Goal: Find specific page/section: Find specific page/section

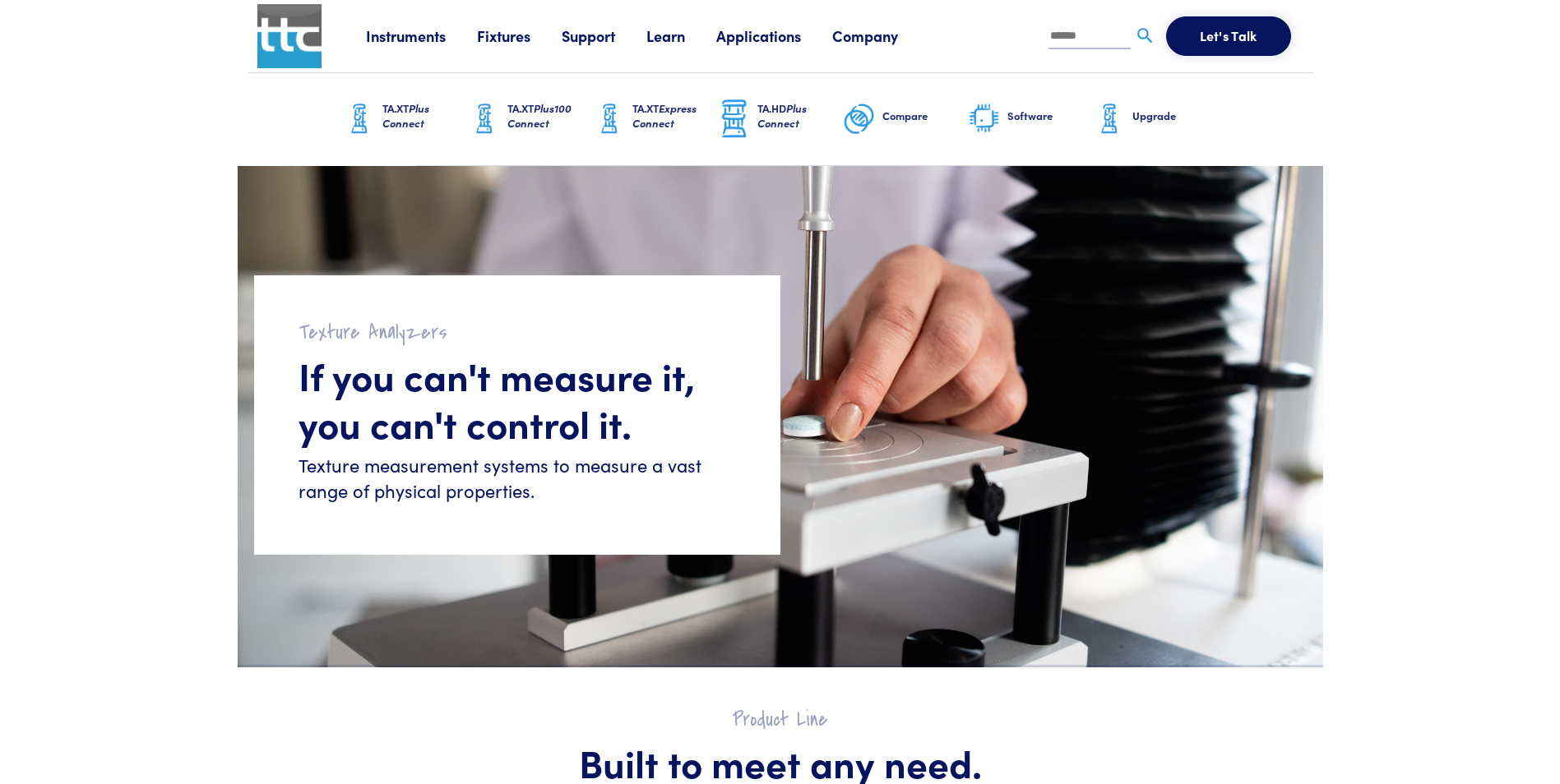
click at [780, 115] on span "Plus Connect" at bounding box center [782, 115] width 50 height 30
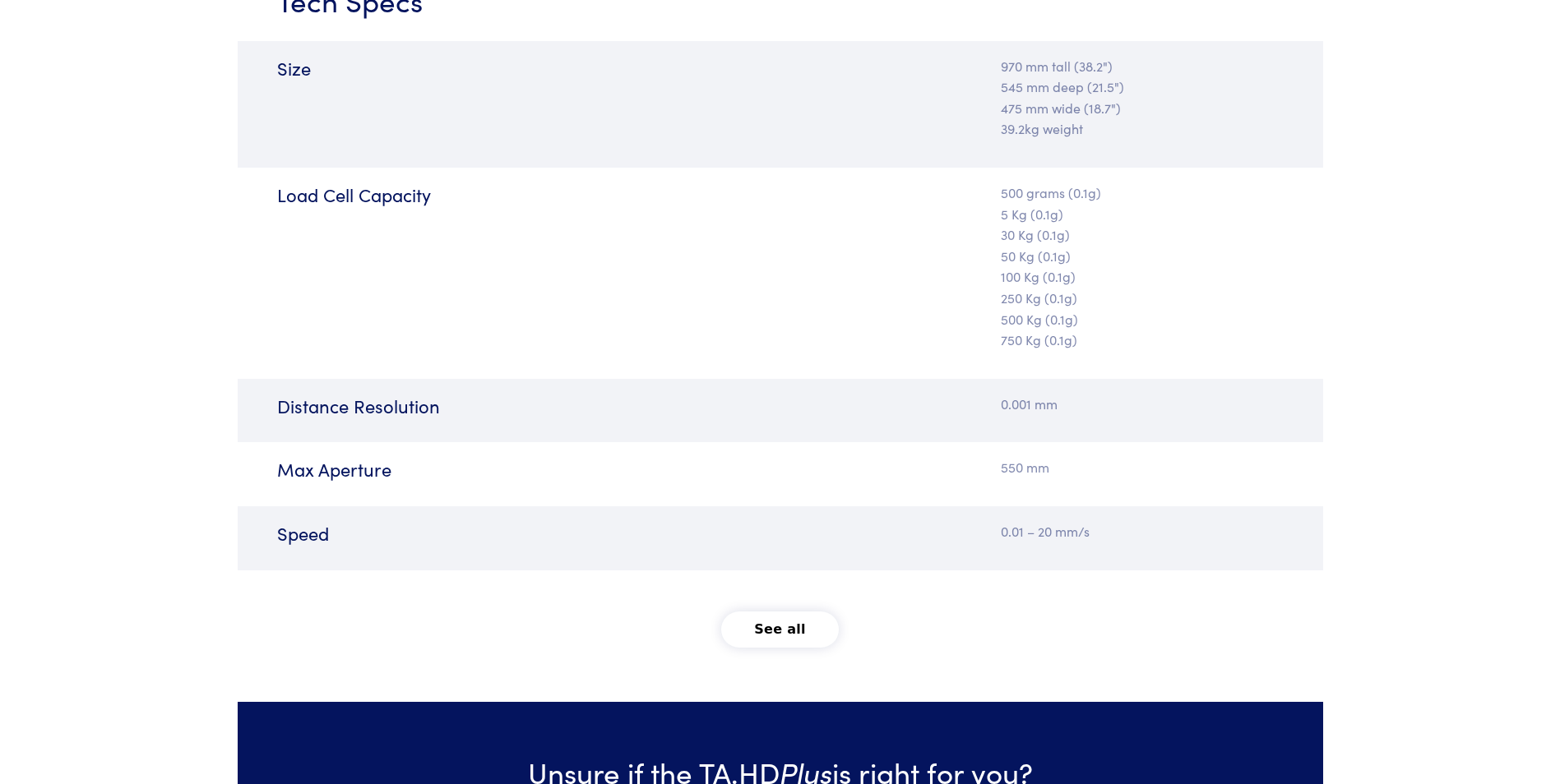
scroll to position [2137, 0]
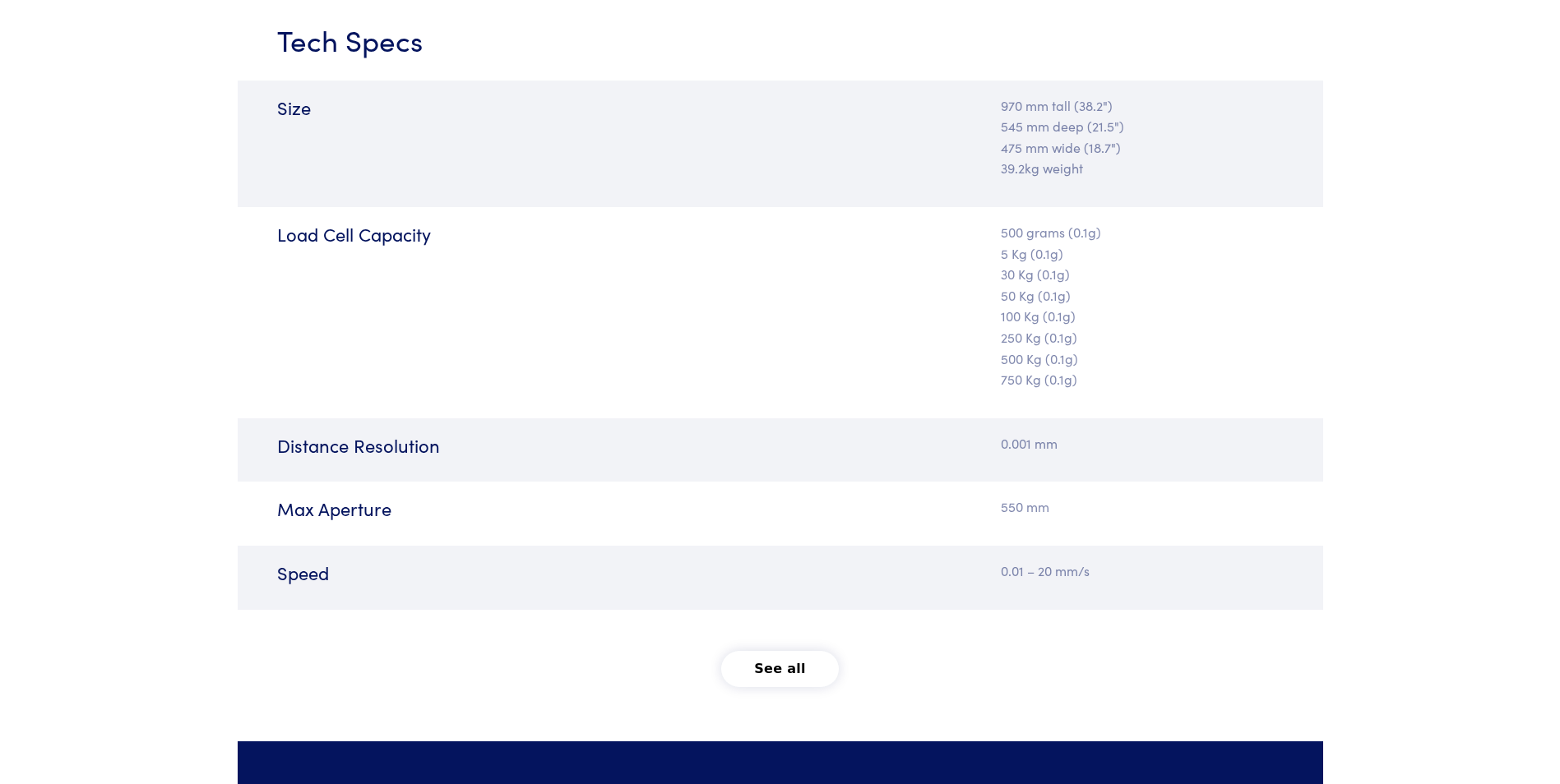
click at [796, 673] on button "See all" at bounding box center [780, 669] width 117 height 36
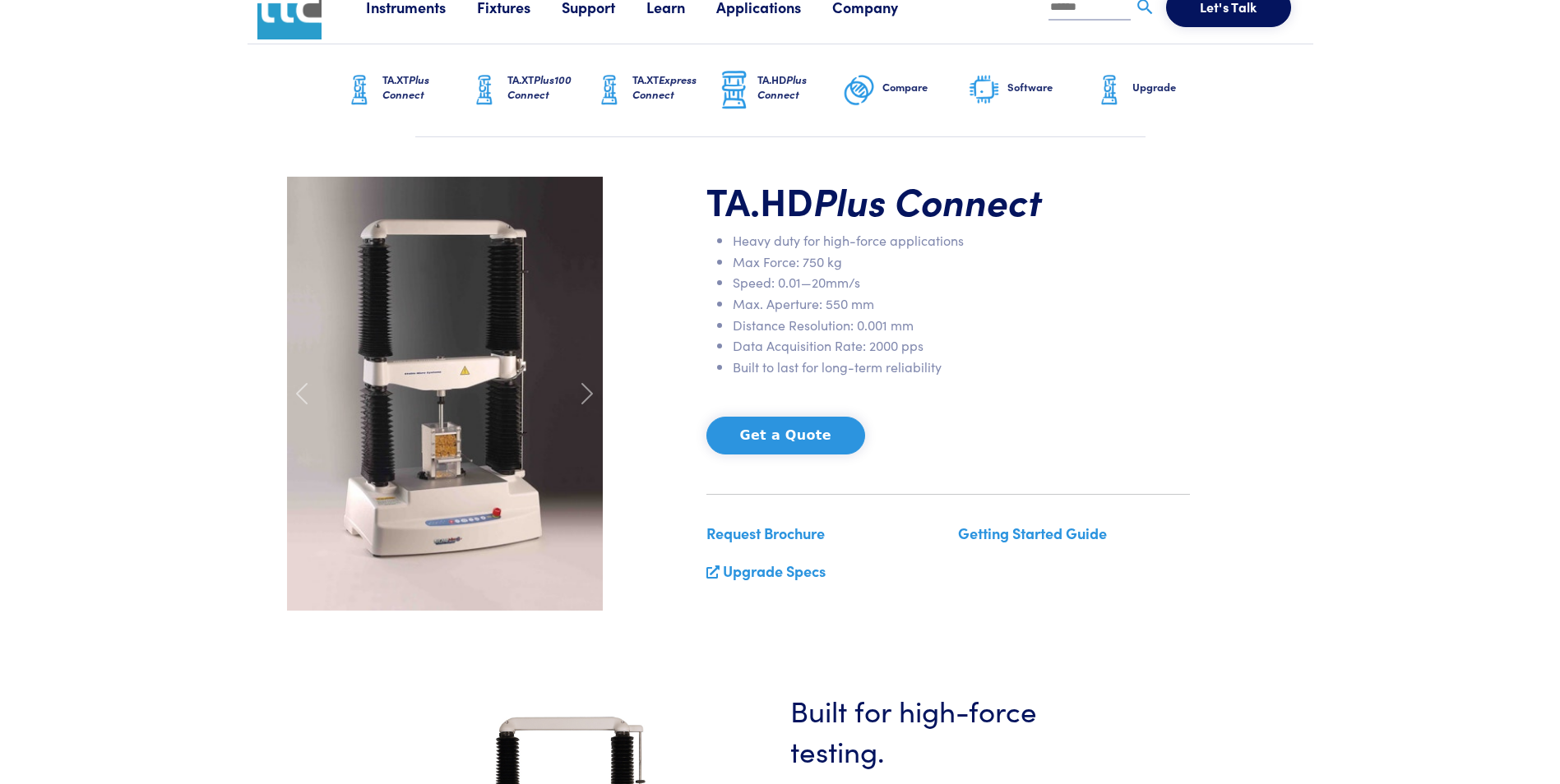
scroll to position [0, 0]
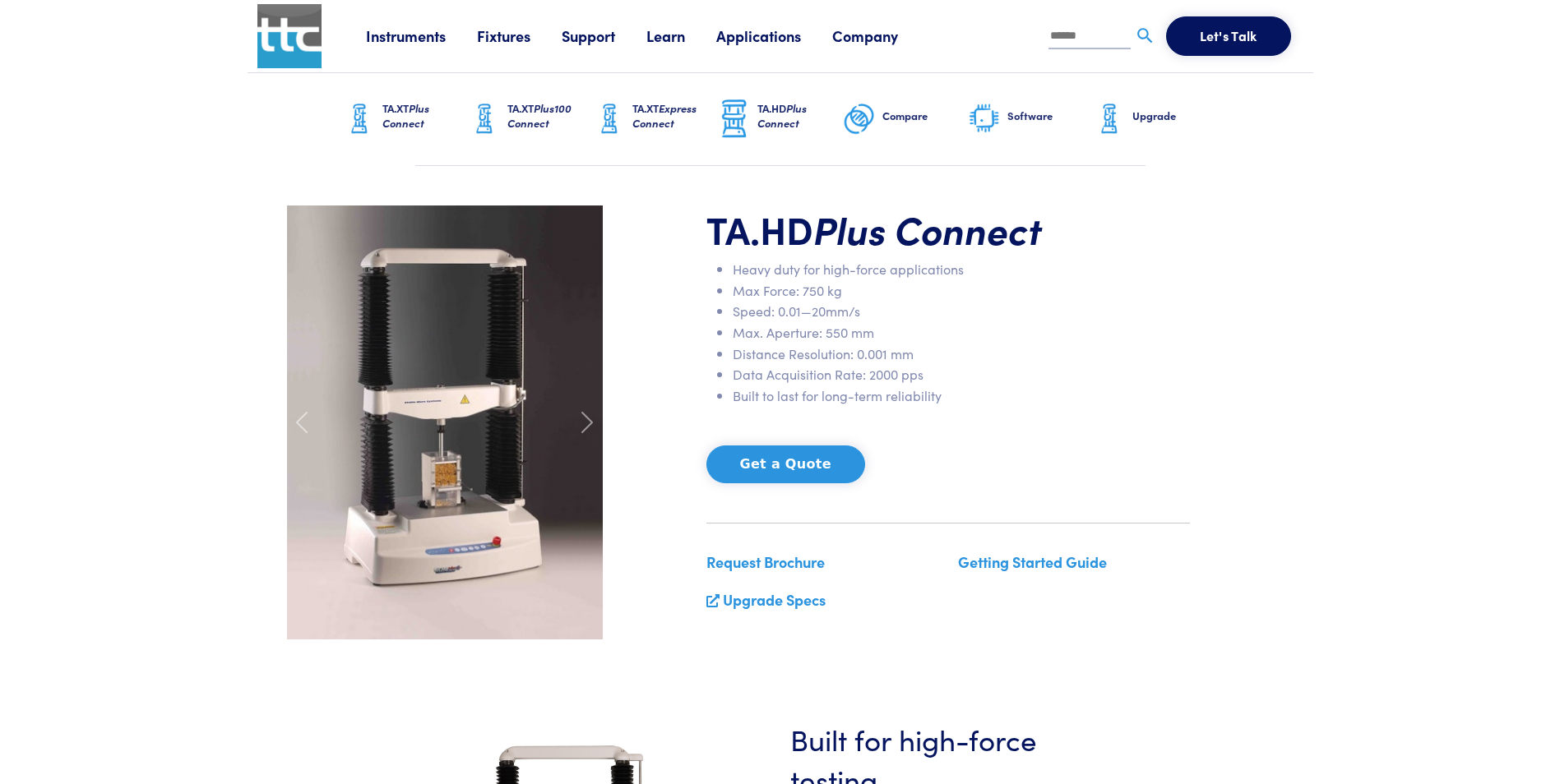
click at [503, 41] on link "Fixtures" at bounding box center [518, 36] width 85 height 21
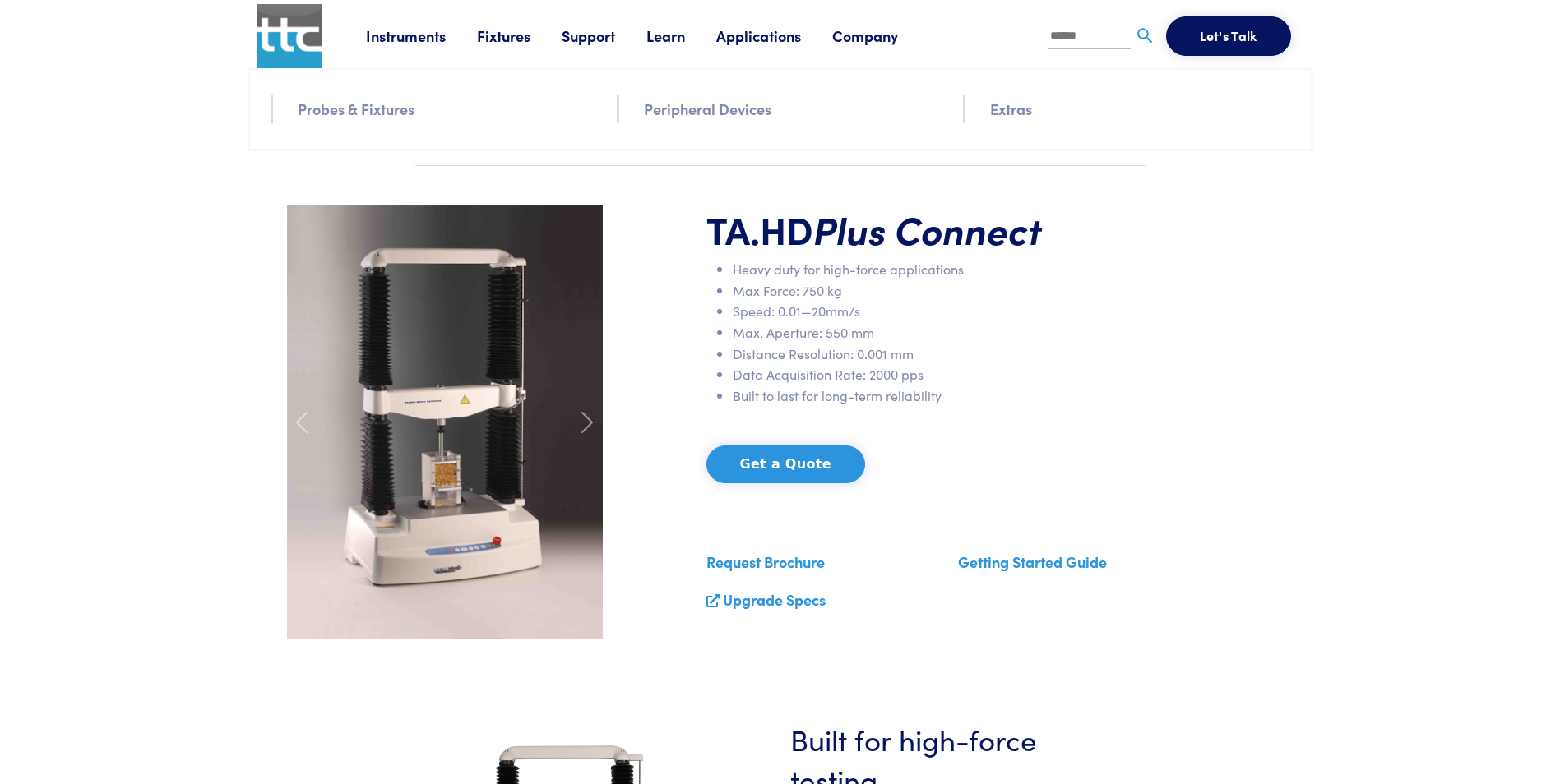
click at [396, 111] on link "Probes & Fixtures" at bounding box center [355, 109] width 117 height 24
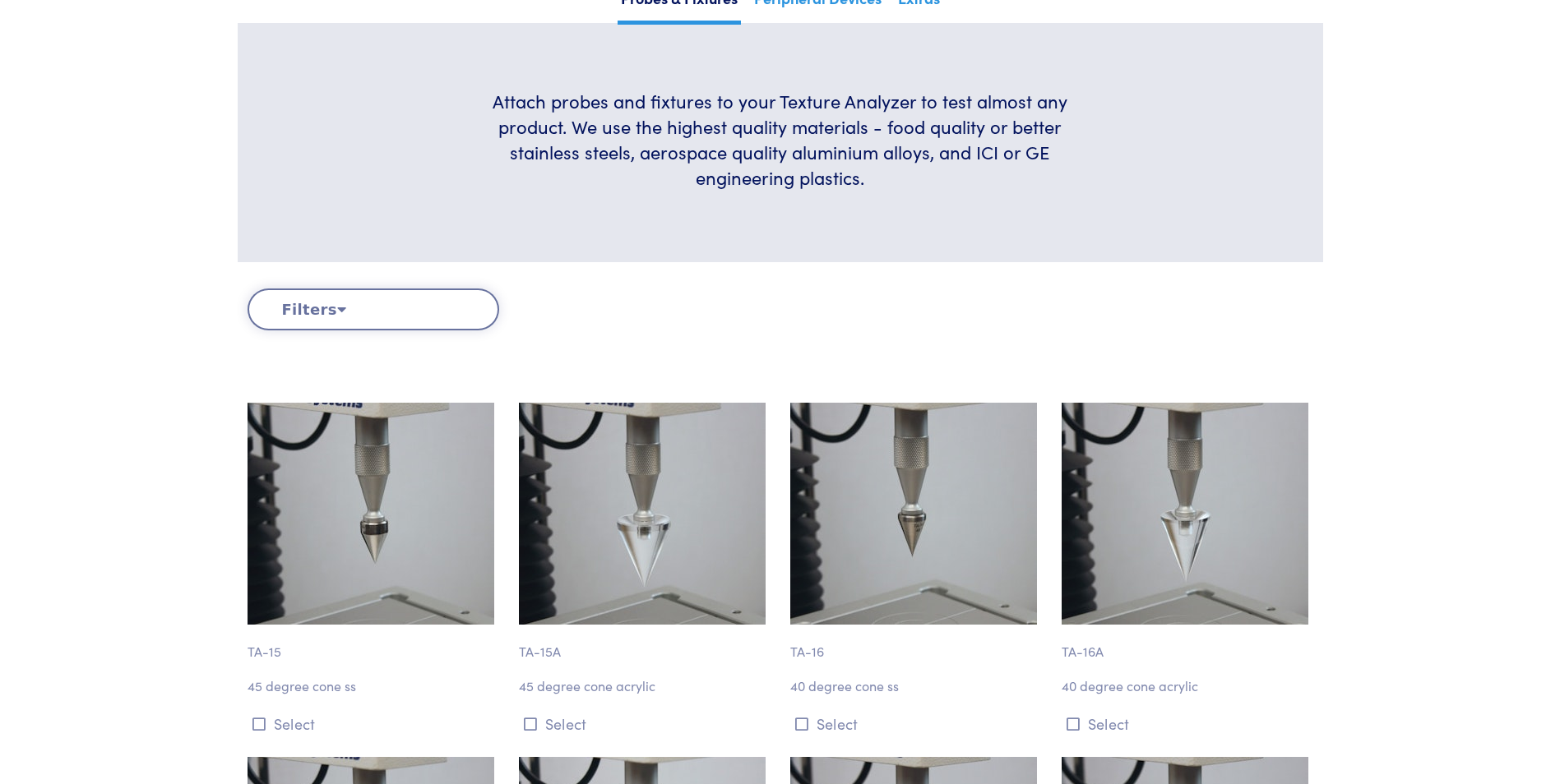
scroll to position [411, 0]
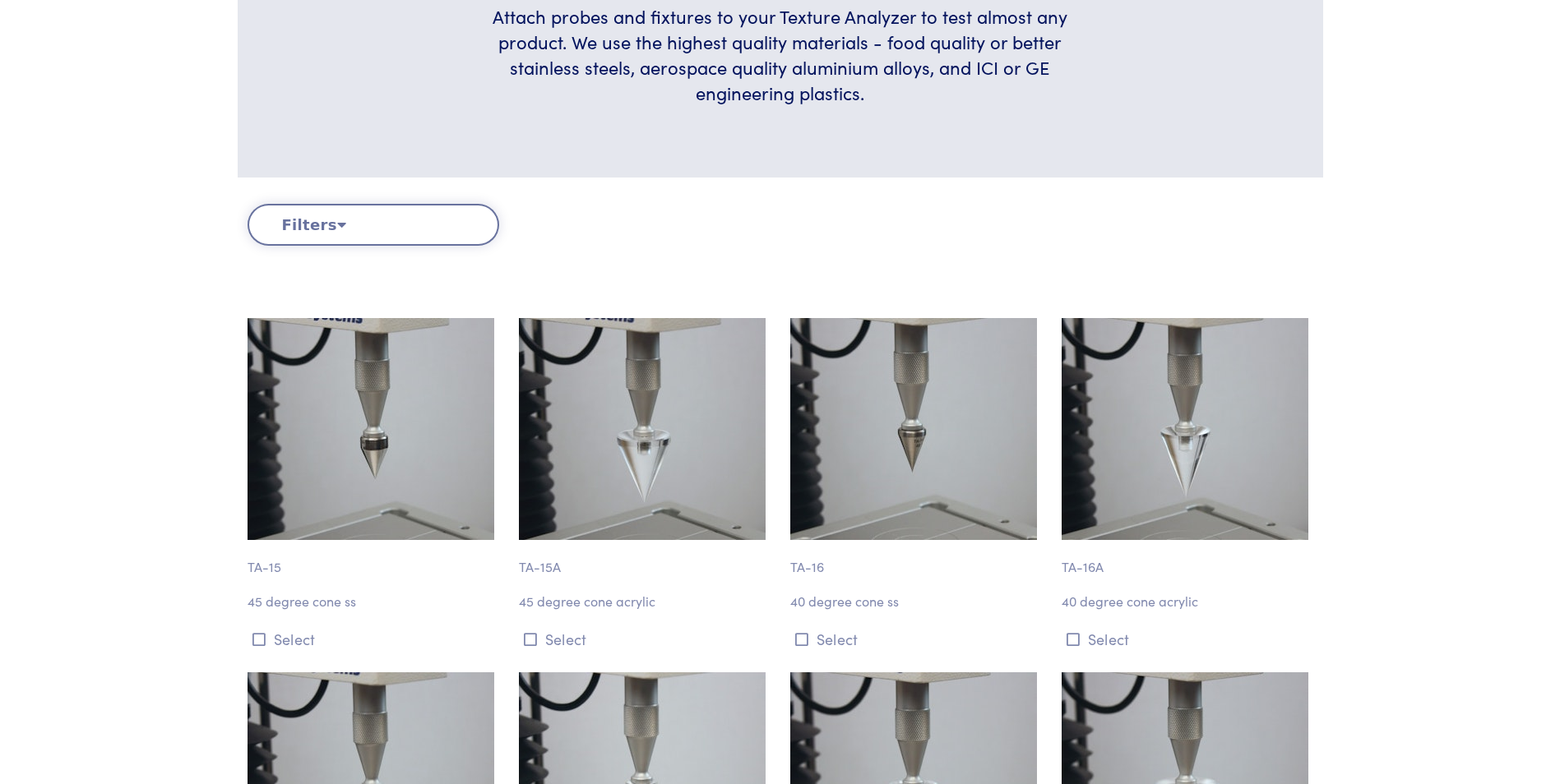
click at [363, 223] on button "Filters" at bounding box center [374, 225] width 252 height 42
click at [340, 223] on button "Filters" at bounding box center [374, 225] width 252 height 42
click at [564, 224] on div "Clear Filters" at bounding box center [644, 225] width 272 height 42
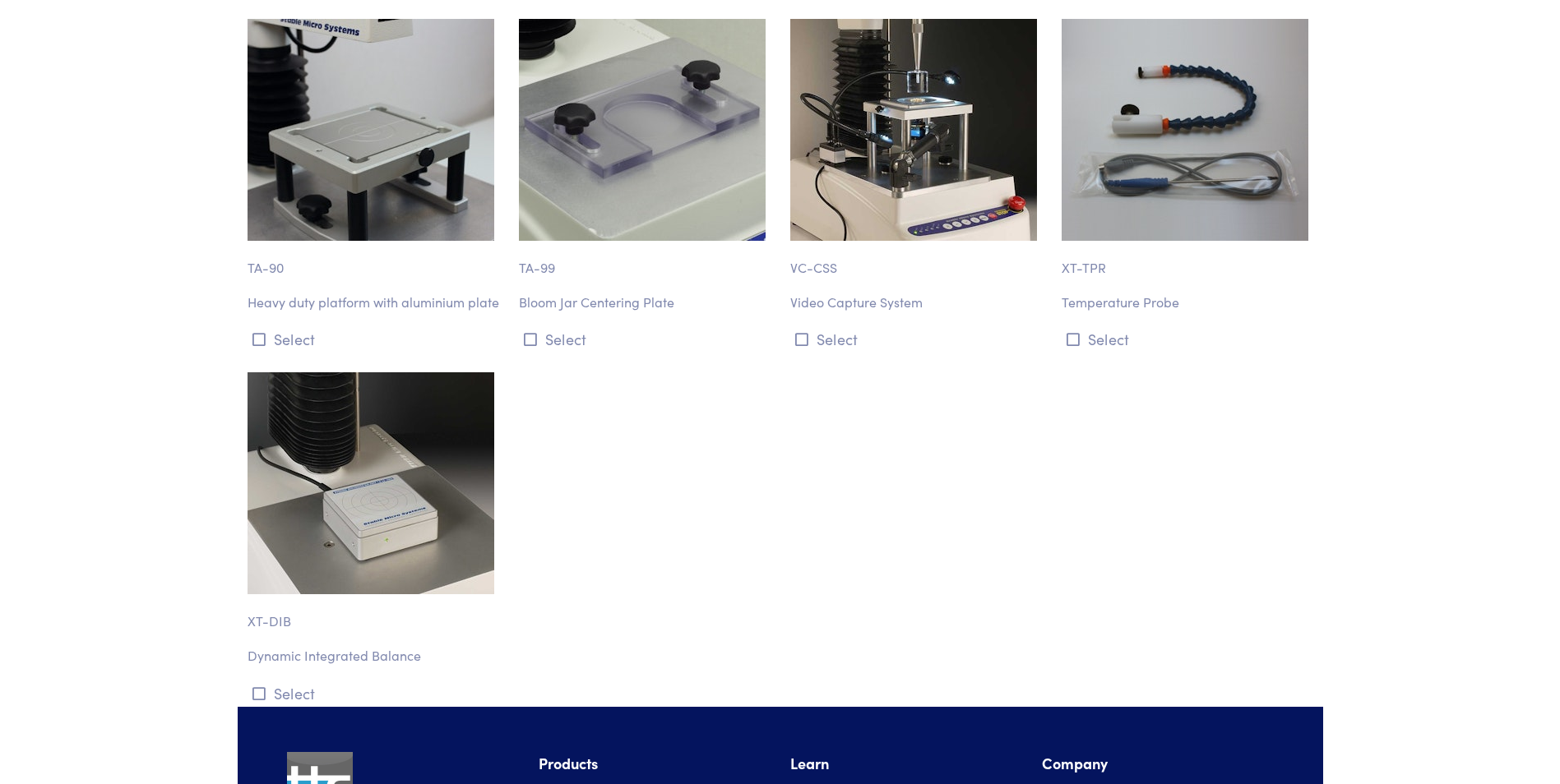
scroll to position [19150, 0]
